Goal: Task Accomplishment & Management: Manage account settings

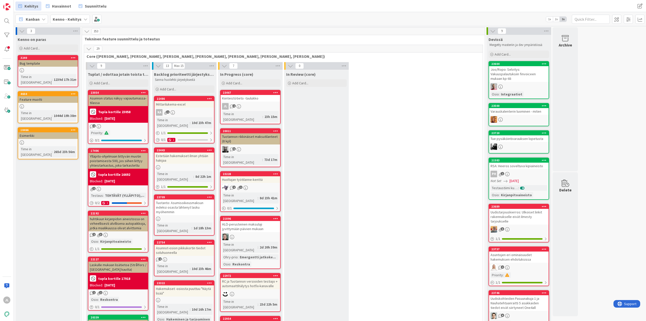
click at [248, 98] on div "Kiinteistötieto -taulukko" at bounding box center [250, 98] width 60 height 7
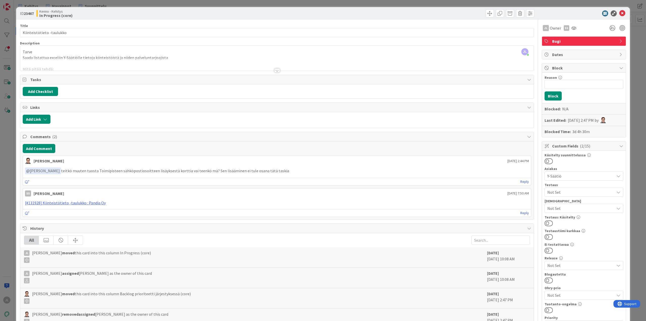
click at [149, 56] on div "JL Jyri Laine just joined Tarve Saada listattua exceliin Y-Säätiölle tietoja ki…" at bounding box center [276, 58] width 513 height 25
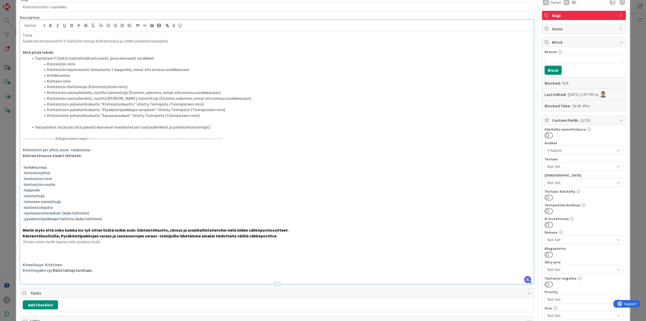
scroll to position [25, 0]
click at [172, 104] on li "Kiinteistöön palveluliitoksella "Kiinteistönhuolto" liitetty Toimipiste (Toimip…" at bounding box center [280, 105] width 502 height 6
copy li "Toimipisteen"
click at [163, 97] on li "Kiinteistön vastuuhenkilö, roolilla Tekninen isännöitsijä (Etunimi, sukunimi, v…" at bounding box center [280, 99] width 502 height 6
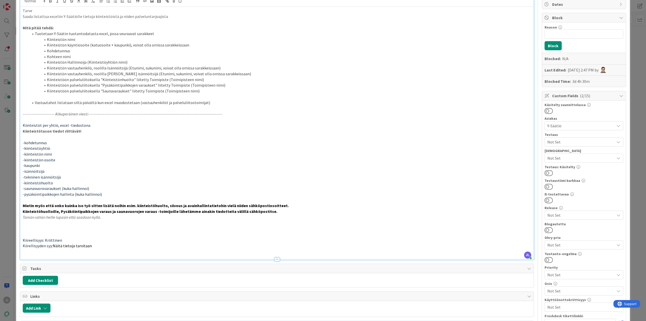
scroll to position [50, 0]
click at [104, 245] on p "Kiirellisyyden syy: Näitä tietoja tarvitaan" at bounding box center [277, 245] width 508 height 6
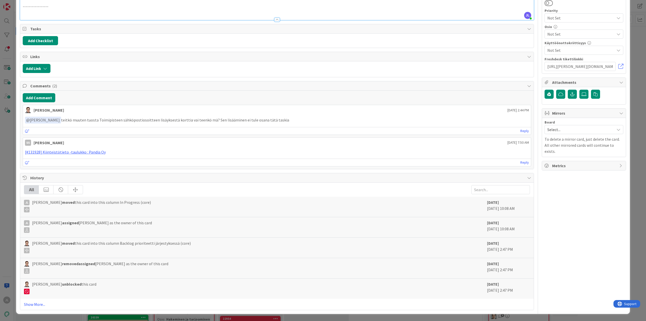
scroll to position [0, 0]
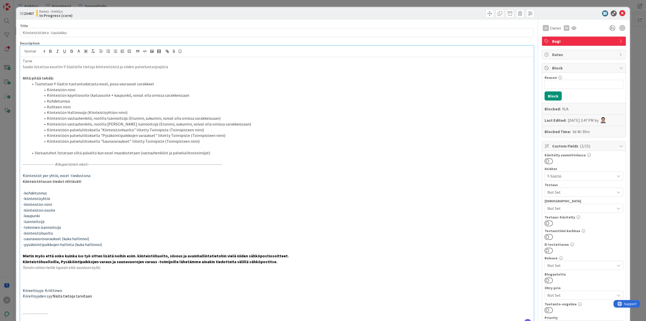
click at [48, 313] on p "-----------------" at bounding box center [277, 313] width 508 height 6
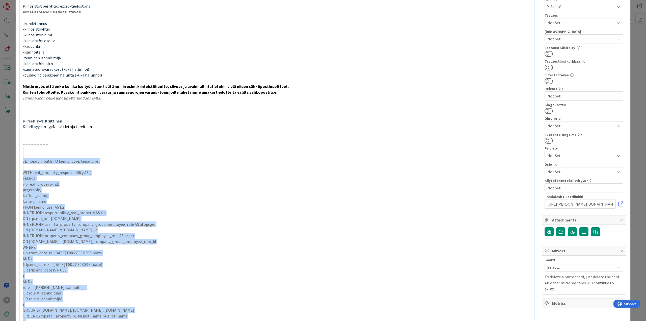
scroll to position [169, 0]
drag, startPoint x: 104, startPoint y: 163, endPoint x: 19, endPoint y: 159, distance: 85.1
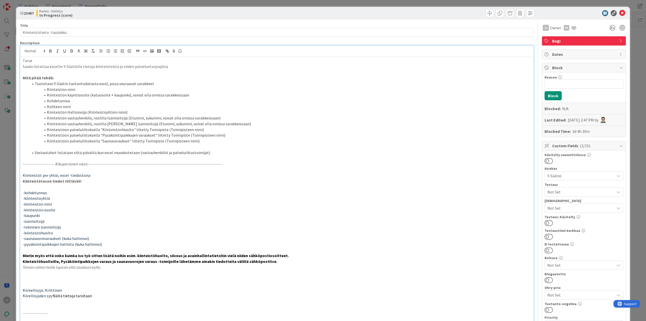
scroll to position [0, 0]
click at [145, 50] on icon "button" at bounding box center [145, 51] width 5 height 5
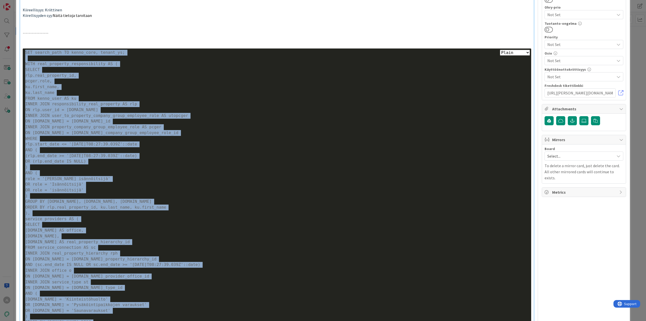
scroll to position [151, 0]
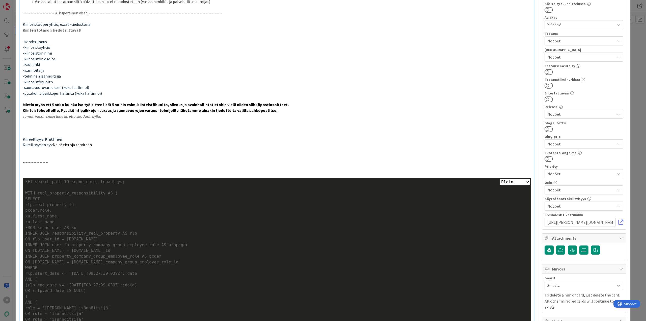
click at [134, 110] on strong "Kiinteistöhuolloille, Pysäköintipaikkojen varaus ja saunavuorojen varaus -toimi…" at bounding box center [150, 110] width 255 height 5
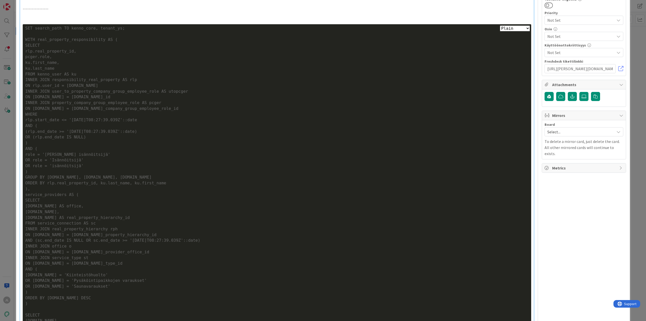
scroll to position [302, 0]
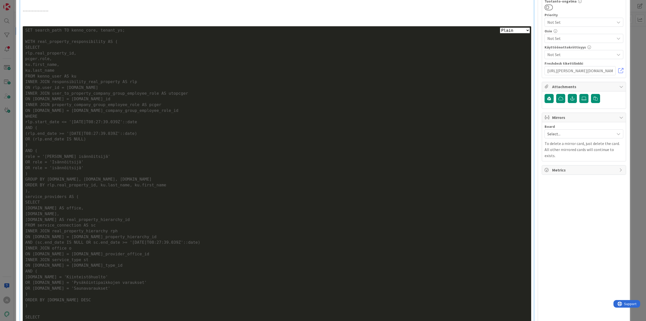
click at [346, 222] on div "FROM service_connection AS sc" at bounding box center [276, 225] width 503 height 6
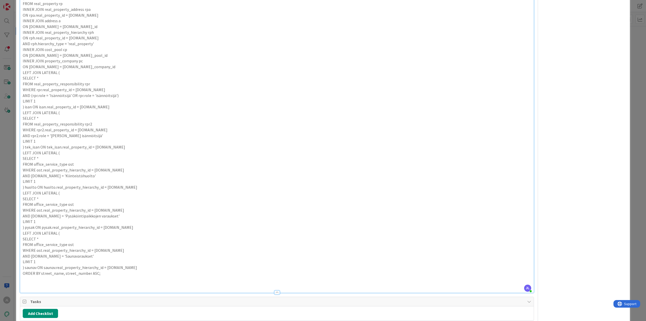
scroll to position [699, 0]
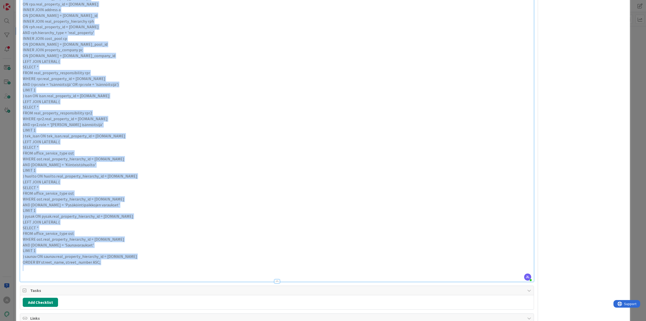
drag, startPoint x: 22, startPoint y: 85, endPoint x: 123, endPoint y: 265, distance: 206.6
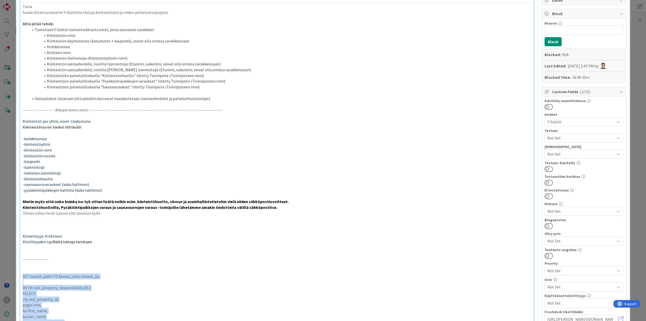
scroll to position [0, 0]
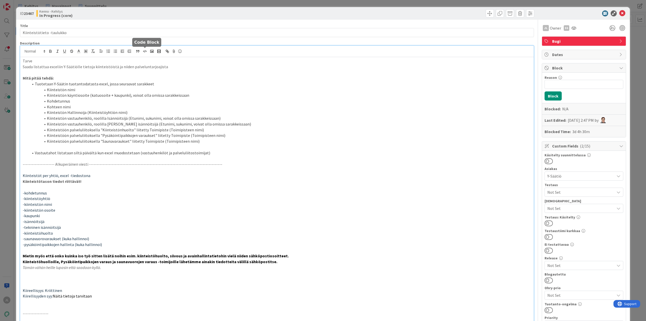
click at [143, 51] on icon "button" at bounding box center [145, 51] width 5 height 5
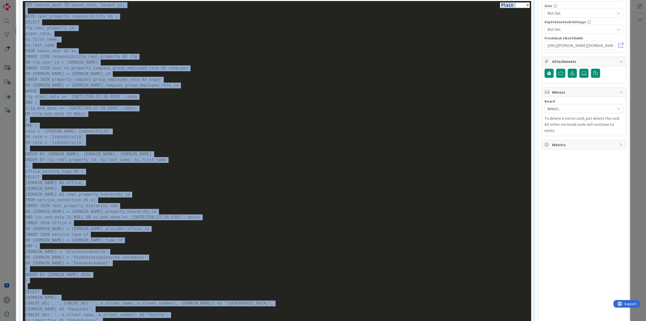
click at [143, 96] on div "rlp.start_date <= '2025-10-03T08:27:39.039Z'::date" at bounding box center [276, 97] width 503 height 6
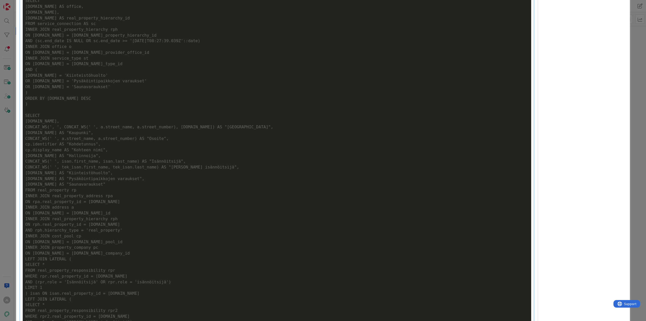
scroll to position [504, 0]
drag, startPoint x: 54, startPoint y: 121, endPoint x: 24, endPoint y: 121, distance: 30.5
click at [24, 121] on div "Plain Bash C++ C# CSS Diff HTML/XML Java JavaScript Markdown PHP Python Ruby SQ…" at bounding box center [277, 143] width 508 height 639
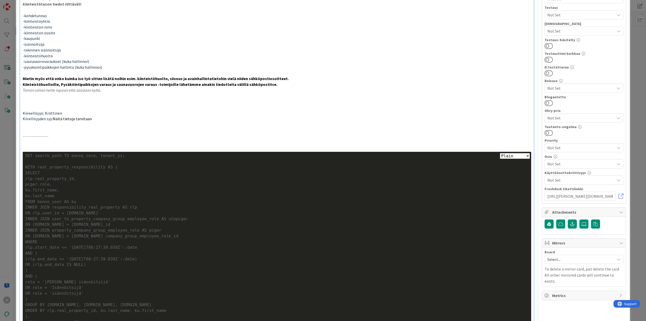
scroll to position [177, 0]
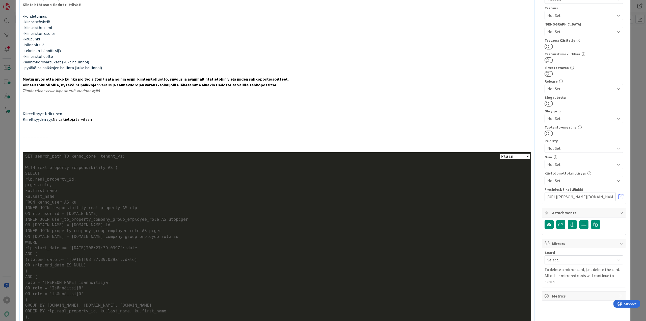
click at [42, 146] on p at bounding box center [277, 148] width 508 height 6
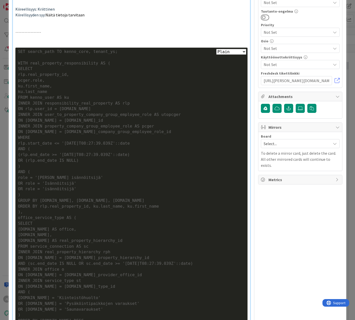
scroll to position [289, 0]
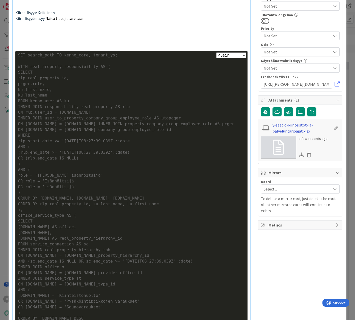
click at [288, 127] on link "y-saatio-kiinteistot-ja-palveluntarjoajat.xlsx" at bounding box center [301, 128] width 59 height 12
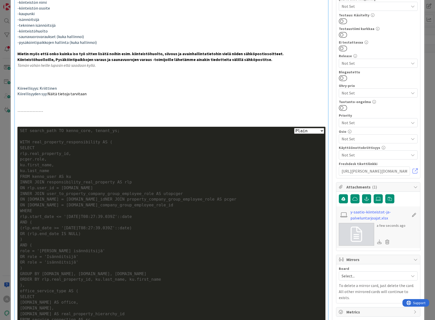
scroll to position [0, 0]
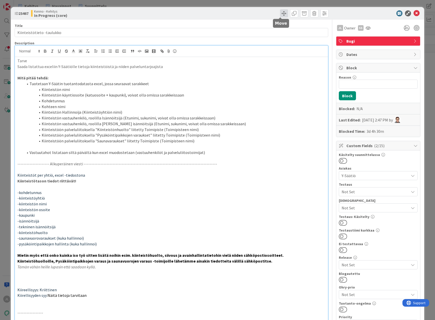
click at [281, 15] on span at bounding box center [284, 13] width 8 height 8
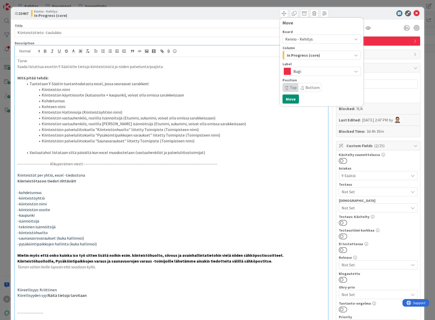
click at [304, 40] on span "Kenno - Kehitys" at bounding box center [298, 39] width 27 height 5
click at [305, 27] on div "Move" at bounding box center [321, 24] width 78 height 8
click at [306, 55] on span "In Progress (core)" at bounding box center [303, 55] width 33 height 7
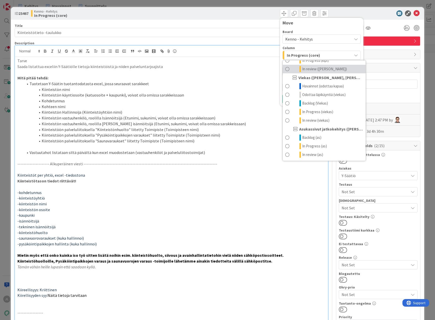
scroll to position [277, 0]
drag, startPoint x: 310, startPoint y: 29, endPoint x: 309, endPoint y: 32, distance: 3.4
click at [310, 29] on div "Board Kenno - Kehitys Kenno - Kehitys Kenno - Havainnot Kenno - Roadmap Kenno -…" at bounding box center [321, 60] width 78 height 64
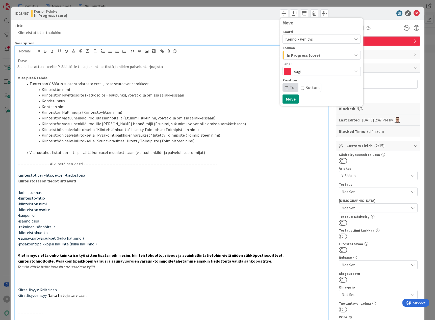
click at [303, 41] on span "Kenno - Kehitys" at bounding box center [298, 39] width 27 height 5
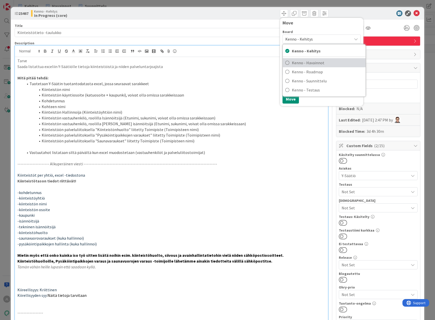
click at [310, 63] on span "Kenno - Havainnot" at bounding box center [327, 63] width 71 height 8
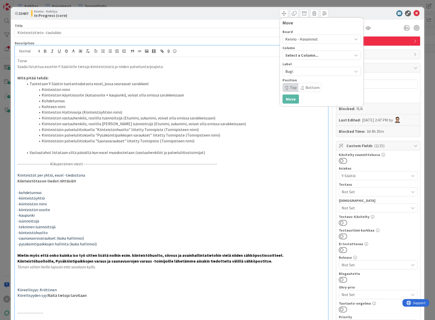
click at [305, 56] on span "Select a Column..." at bounding box center [301, 55] width 33 height 7
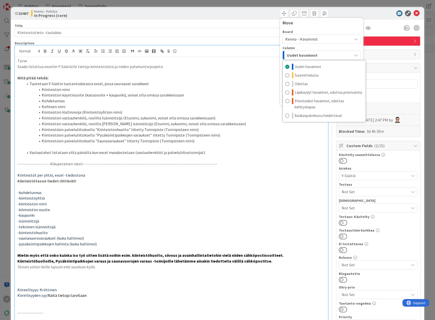
scroll to position [0, 0]
click at [327, 116] on span "Asiakaspalvelussa hoidettavat" at bounding box center [317, 116] width 47 height 6
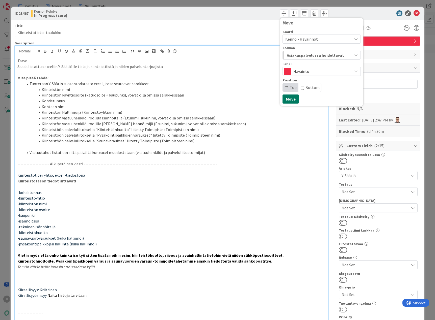
click at [289, 99] on button "Move" at bounding box center [290, 99] width 16 height 9
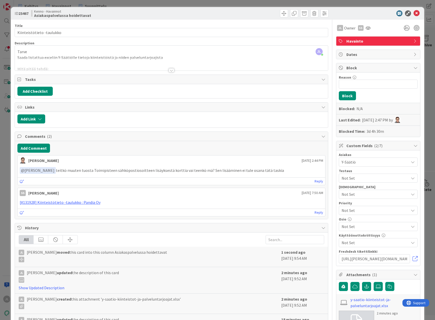
click at [136, 57] on div "JL Jyri Laine just joined Tarve Saada listattua exceliin Y-Säätiölle tietoja ki…" at bounding box center [171, 58] width 313 height 25
click at [152, 55] on p "Saada listattua exceliin Y-Säätiölle tietoja kiinteistöistä ja niiden palvelunt…" at bounding box center [171, 58] width 308 height 6
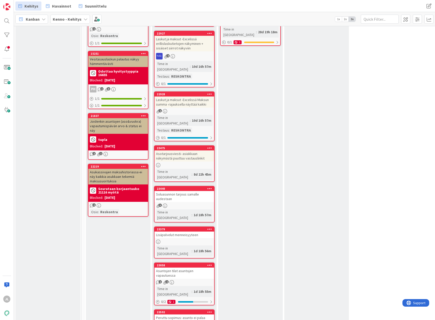
scroll to position [378, 0]
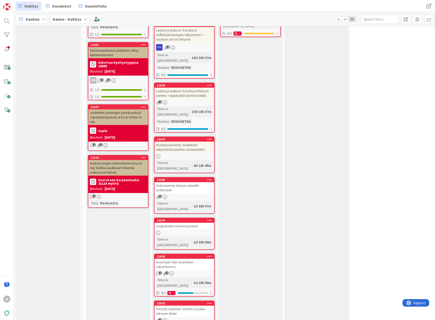
click at [179, 182] on div "Soluasunnon tarjous samalle uudestaan" at bounding box center [184, 187] width 60 height 11
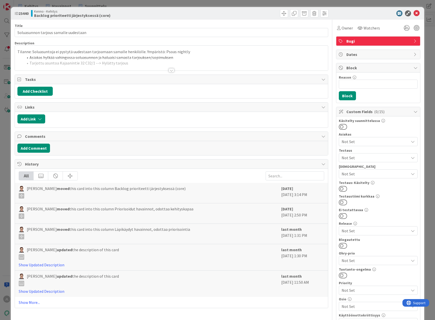
click at [124, 53] on div "Tilanne: Soluasuntoja ei pystytä uudestaan tarjoamaan samalle henkilölle. Ympär…" at bounding box center [171, 58] width 313 height 25
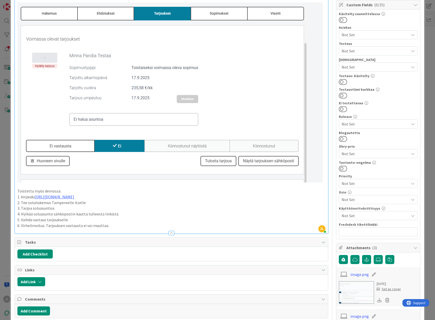
scroll to position [126, 0]
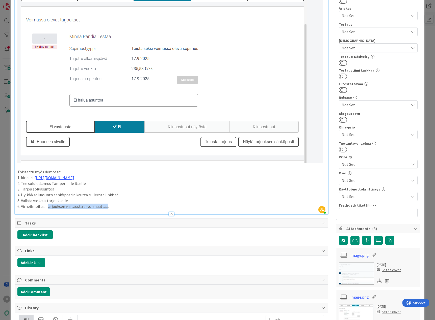
drag, startPoint x: 105, startPoint y: 207, endPoint x: 47, endPoint y: 206, distance: 58.3
click at [47, 206] on p "6. Virheilmoitus: Tarjouksen vastausta ei voi muuttaa." at bounding box center [171, 207] width 308 height 6
copy p "arjouksen vastausta ei voi muuttaa"
click at [142, 206] on p "6. Virheilmoitus: Tarjouksen vastausta ei voi muuttaa." at bounding box center [171, 207] width 308 height 6
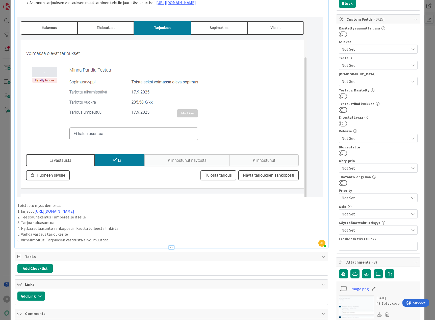
scroll to position [0, 0]
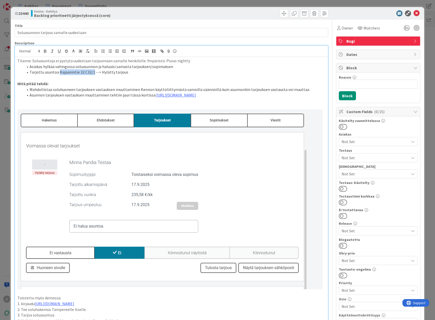
drag, startPoint x: 59, startPoint y: 72, endPoint x: 93, endPoint y: 74, distance: 34.1
click at [93, 74] on li "Tarjottu asuntoa Kajaanintie 32 C32/1 --> Hylätty tarjous" at bounding box center [174, 72] width 302 height 6
copy li "Kajaanintie 32 C32/1"
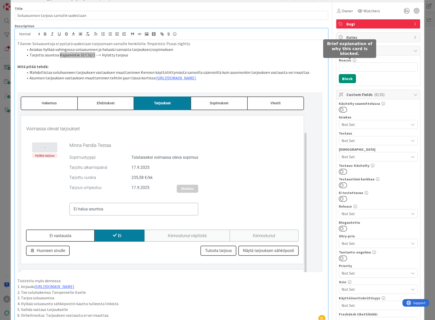
scroll to position [16, 0]
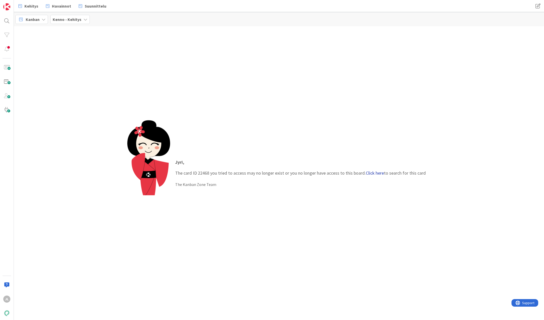
click at [374, 174] on link "Click here" at bounding box center [375, 173] width 18 height 6
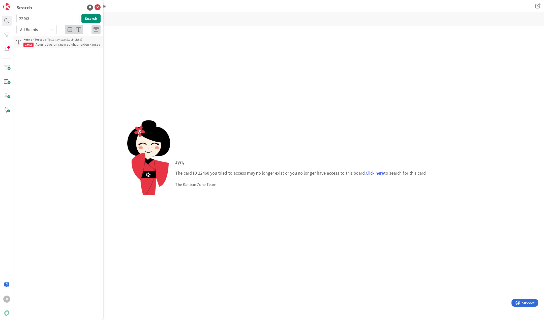
click at [68, 46] on p "Asunnot-osion rajain soluhuoneiden kanssa" at bounding box center [61, 44] width 77 height 5
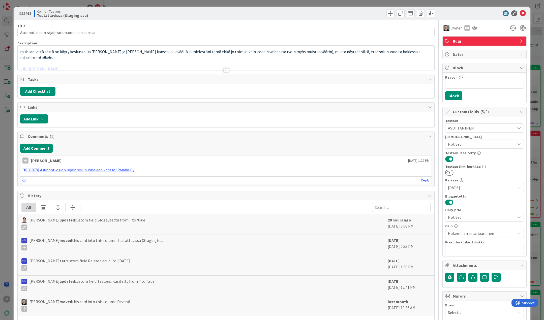
click at [140, 62] on div at bounding box center [226, 64] width 417 height 13
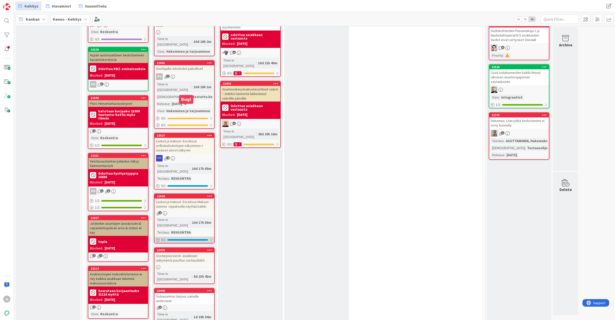
scroll to position [303, 0]
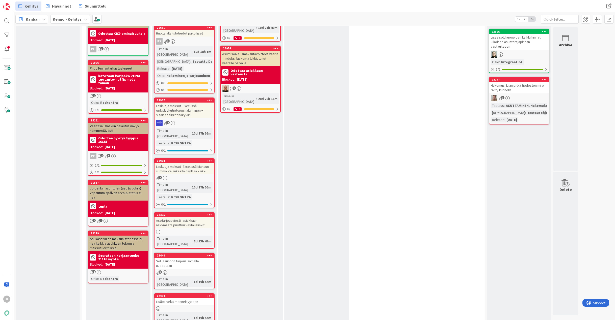
click at [180, 258] on div "Soluasunnon tarjous samalle uudestaan" at bounding box center [184, 263] width 60 height 11
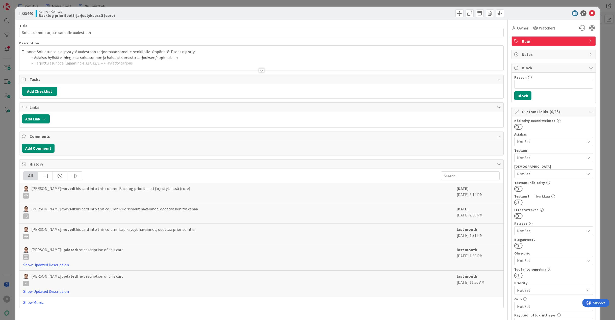
click at [209, 52] on p "Tilanne: Soluasuntoja ei pystytä uudestaan tarjoamaan samalle henkilölle. Ympär…" at bounding box center [261, 52] width 479 height 6
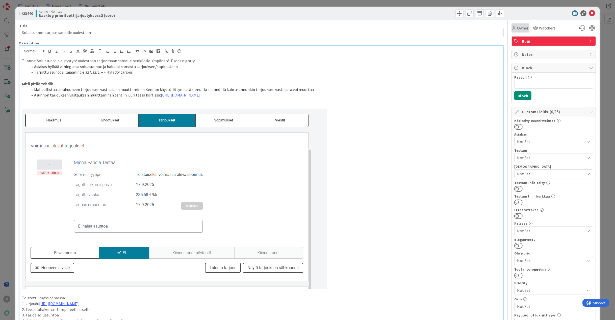
click at [518, 29] on span "Owner" at bounding box center [522, 28] width 11 height 6
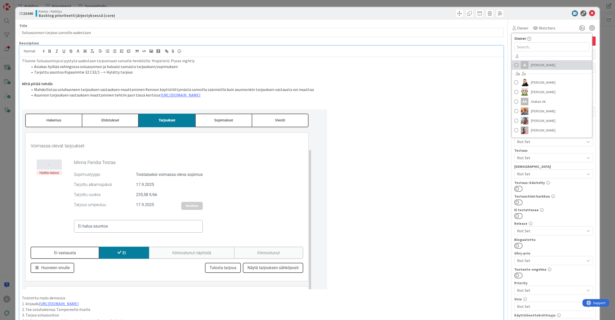
click at [536, 63] on span "[PERSON_NAME]" at bounding box center [543, 65] width 24 height 8
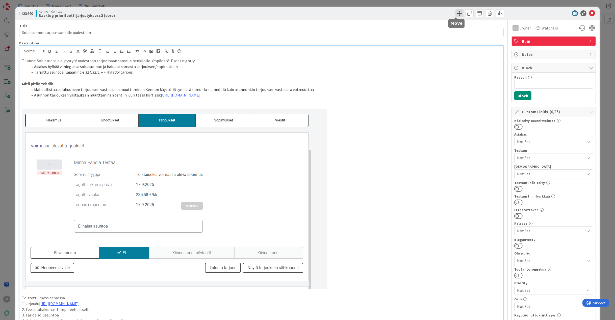
click at [457, 15] on span at bounding box center [459, 13] width 8 height 8
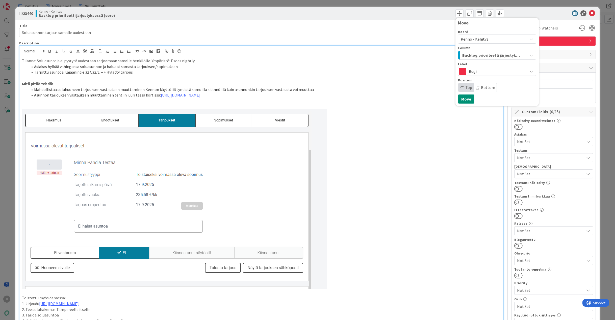
click at [486, 56] on span "Backlog prioriteetti järjestyksessä (core)" at bounding box center [491, 55] width 58 height 7
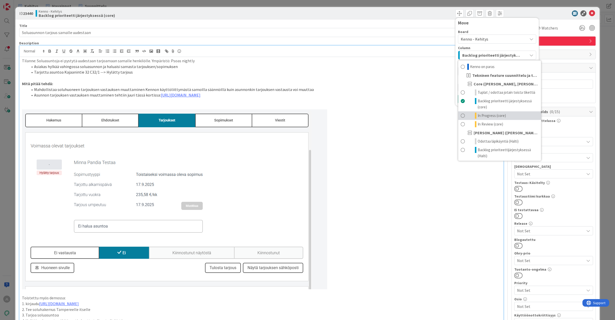
click at [484, 115] on span "In Progress (core)" at bounding box center [491, 116] width 28 height 6
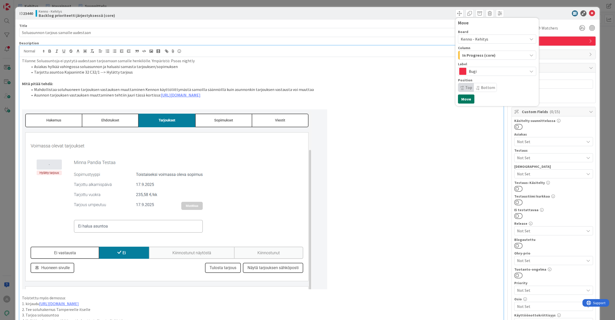
click at [460, 101] on button "Move" at bounding box center [466, 99] width 16 height 9
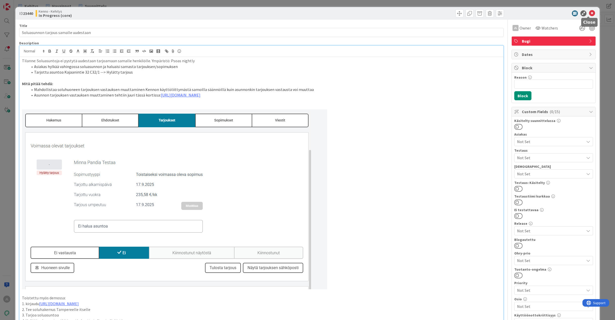
click at [590, 13] on icon at bounding box center [592, 13] width 6 height 6
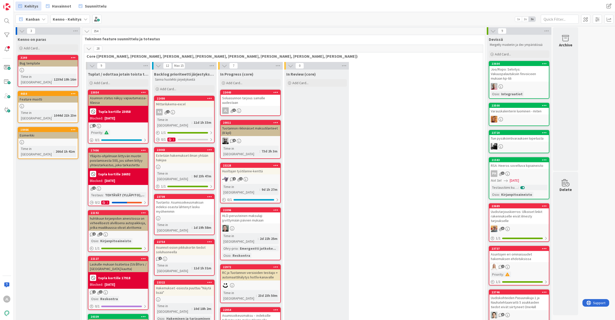
click at [243, 102] on div "Soluasunnon tarjous samalle uudestaan" at bounding box center [250, 100] width 60 height 11
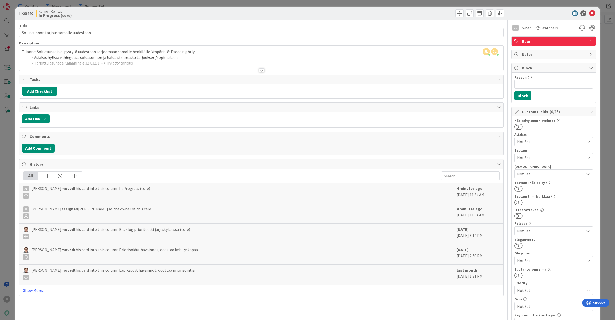
click at [151, 60] on div at bounding box center [261, 64] width 484 height 13
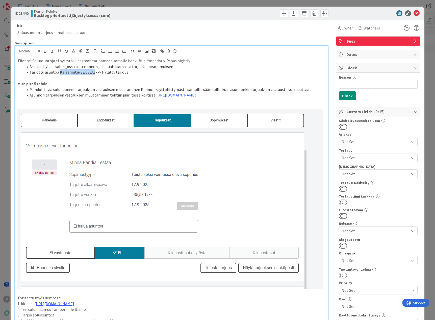
scroll to position [16, 0]
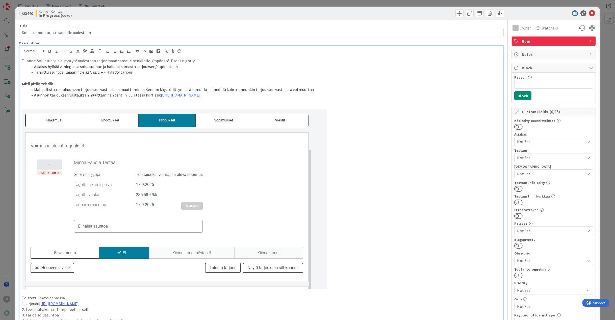
click at [179, 55] on div "[PERSON_NAME] joined 31 m ago [PERSON_NAME] joined 2 hrs 10 m ago [PERSON_NAME]…" at bounding box center [261, 193] width 484 height 295
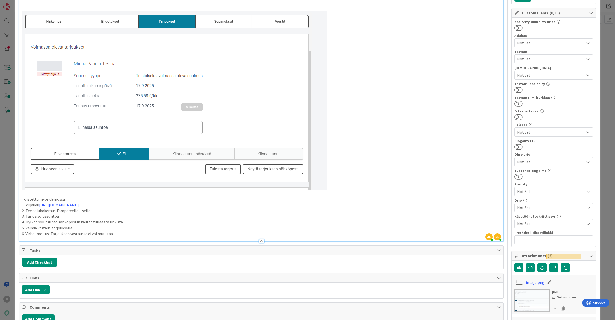
scroll to position [101, 0]
